Goal: Task Accomplishment & Management: Use online tool/utility

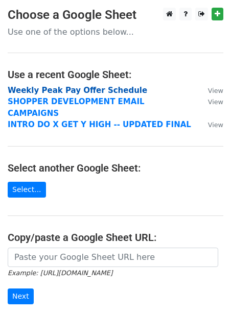
click at [27, 92] on strong "Weekly Peak Pay Offer Schedule" at bounding box center [78, 90] width 140 height 9
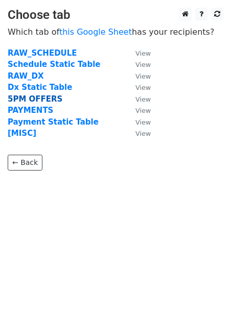
click at [25, 100] on strong "5PM OFFERS" at bounding box center [35, 99] width 55 height 9
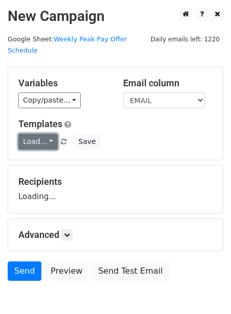
click at [32, 134] on link "Load..." at bounding box center [37, 142] width 39 height 16
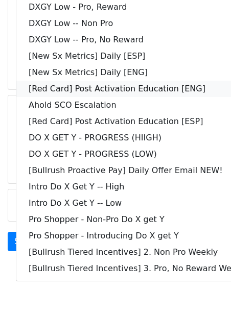
scroll to position [72, 0]
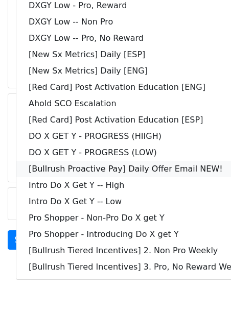
click at [62, 161] on link "[Bullrush Proactive Pay] Daily Offer Email NEW!" at bounding box center [138, 169] width 244 height 16
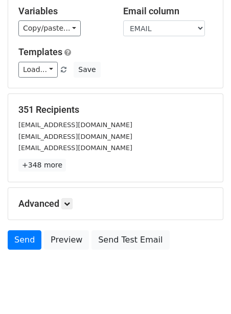
scroll to position [83, 0]
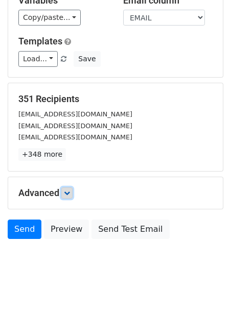
click at [66, 190] on icon at bounding box center [67, 193] width 6 height 6
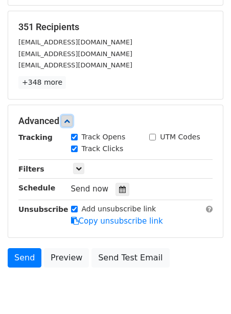
scroll to position [183, 0]
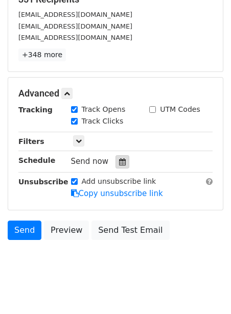
click at [116, 155] on div at bounding box center [123, 161] width 14 height 13
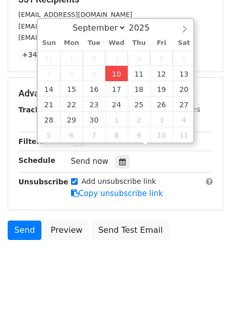
type input "2025-09-10 12:00"
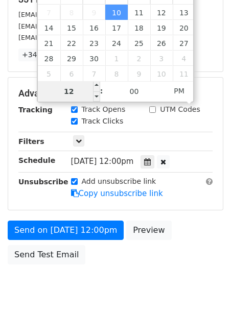
type input "2"
type input "2025-09-10 14:00"
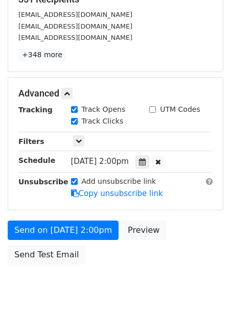
scroll to position [207, 0]
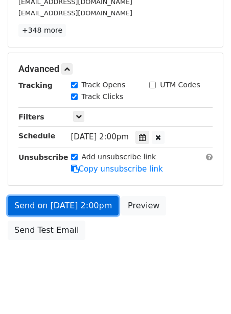
click at [49, 196] on link "Send on Sep 10 at 2:00pm" at bounding box center [63, 205] width 111 height 19
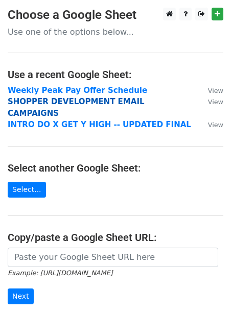
click at [41, 103] on strong "SHOPPER DEVELOPMENT EMAIL CAMPAIGNS" at bounding box center [76, 107] width 137 height 21
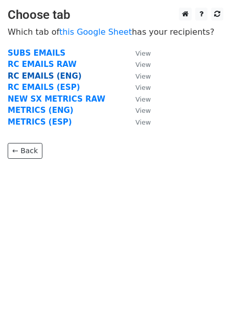
click at [27, 74] on strong "RC EMAILS (ENG)" at bounding box center [45, 76] width 74 height 9
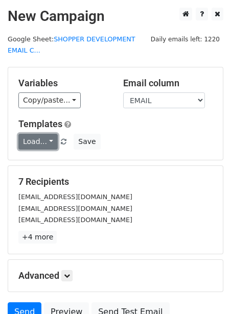
click at [31, 141] on link "Load..." at bounding box center [37, 142] width 39 height 16
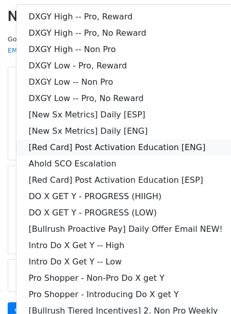
click at [47, 146] on link "[Red Card] Post Activation Education [ENG]" at bounding box center [138, 148] width 244 height 16
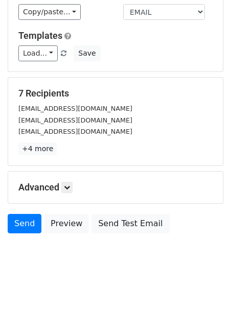
scroll to position [94, 0]
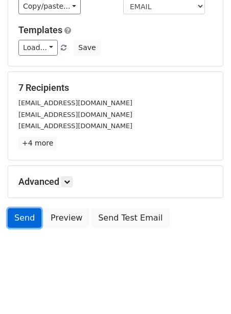
click at [38, 218] on link "Send" at bounding box center [25, 218] width 34 height 19
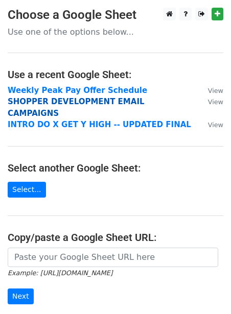
click at [39, 103] on strong "SHOPPER DEVELOPMENT EMAIL CAMPAIGNS" at bounding box center [76, 107] width 137 height 21
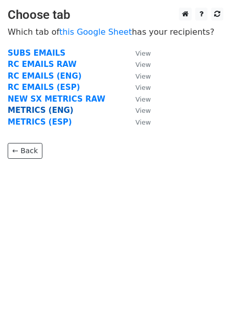
click at [36, 112] on strong "METRICS (ENG)" at bounding box center [41, 110] width 66 height 9
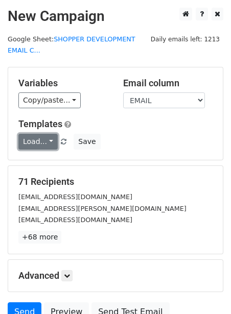
click at [31, 135] on link "Load..." at bounding box center [37, 142] width 39 height 16
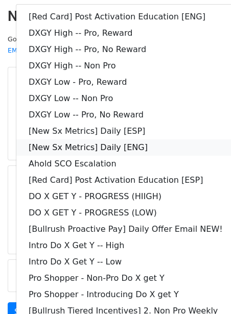
click at [43, 145] on link "[New Sx Metrics] Daily [ENG]" at bounding box center [138, 148] width 244 height 16
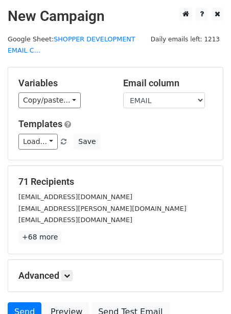
scroll to position [94, 0]
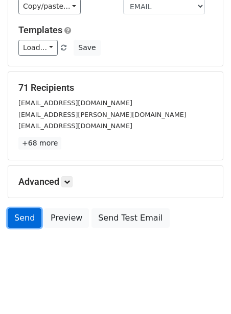
click at [26, 217] on link "Send" at bounding box center [25, 218] width 34 height 19
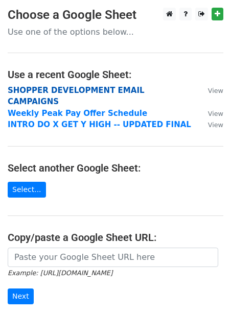
click at [38, 90] on strong "SHOPPER DEVELOPMENT EMAIL CAMPAIGNS" at bounding box center [76, 96] width 137 height 21
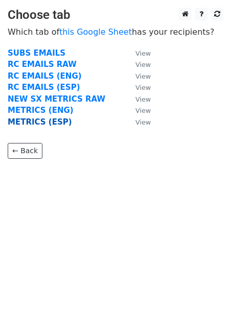
click at [33, 119] on strong "METRICS (ESP)" at bounding box center [40, 122] width 64 height 9
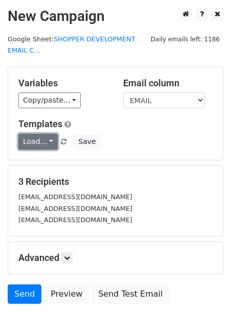
click at [33, 144] on link "Load..." at bounding box center [37, 142] width 39 height 16
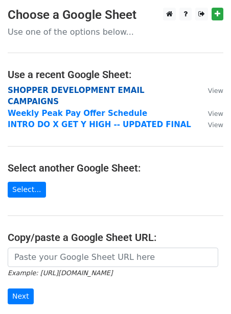
click at [52, 90] on strong "SHOPPER DEVELOPMENT EMAIL CAMPAIGNS" at bounding box center [76, 96] width 137 height 21
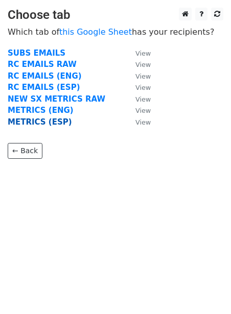
click at [27, 122] on strong "METRICS (ESP)" at bounding box center [40, 122] width 64 height 9
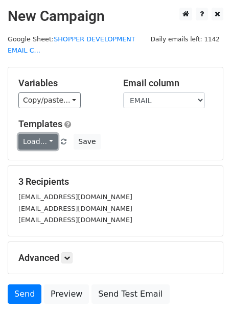
click at [24, 138] on link "Load..." at bounding box center [37, 142] width 39 height 16
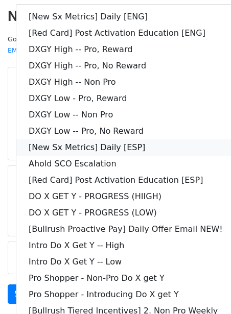
click at [76, 148] on link "[New Sx Metrics] Daily [ESP]" at bounding box center [138, 148] width 244 height 16
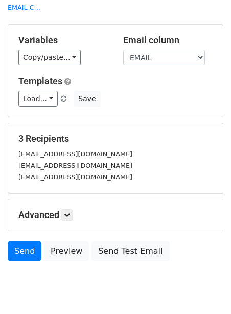
scroll to position [76, 0]
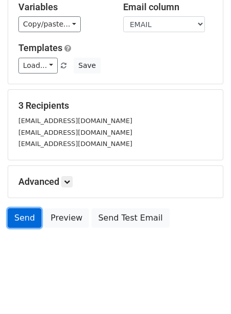
click at [27, 213] on link "Send" at bounding box center [25, 218] width 34 height 19
